Goal: Transaction & Acquisition: Purchase product/service

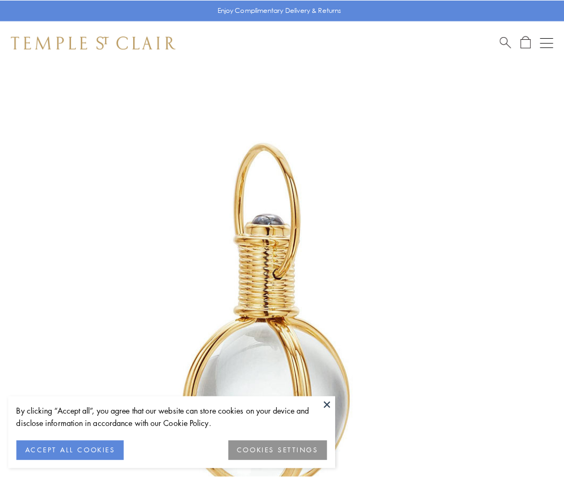
scroll to position [280, 0]
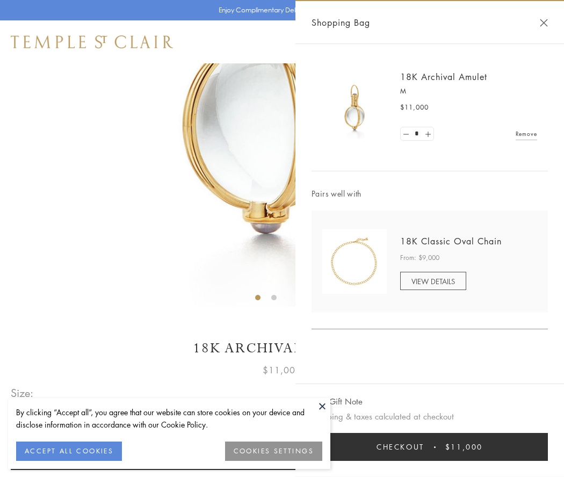
click at [429, 447] on button "Checkout $11,000" at bounding box center [429, 447] width 236 height 28
